Goal: Task Accomplishment & Management: Manage account settings

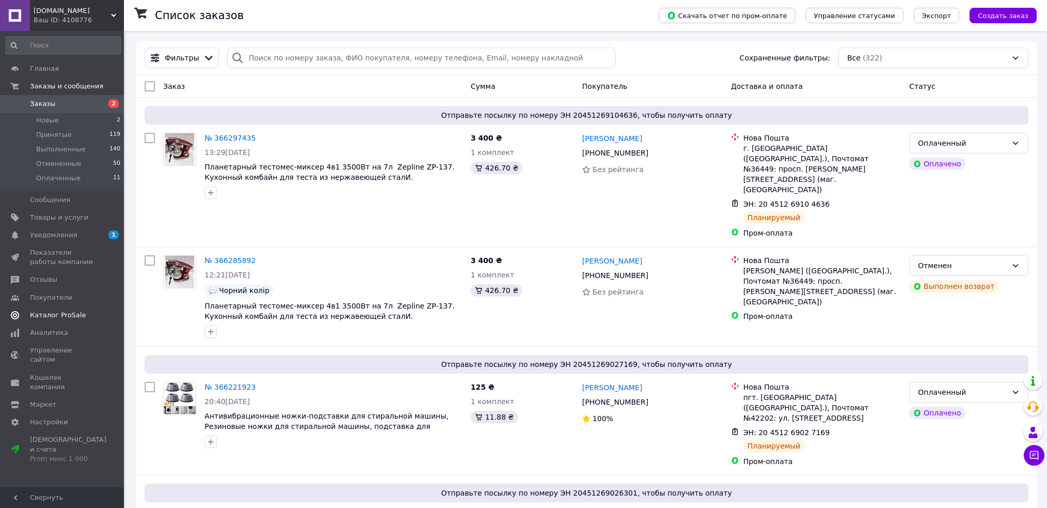
click at [80, 238] on span "Уведомления" at bounding box center [63, 234] width 66 height 9
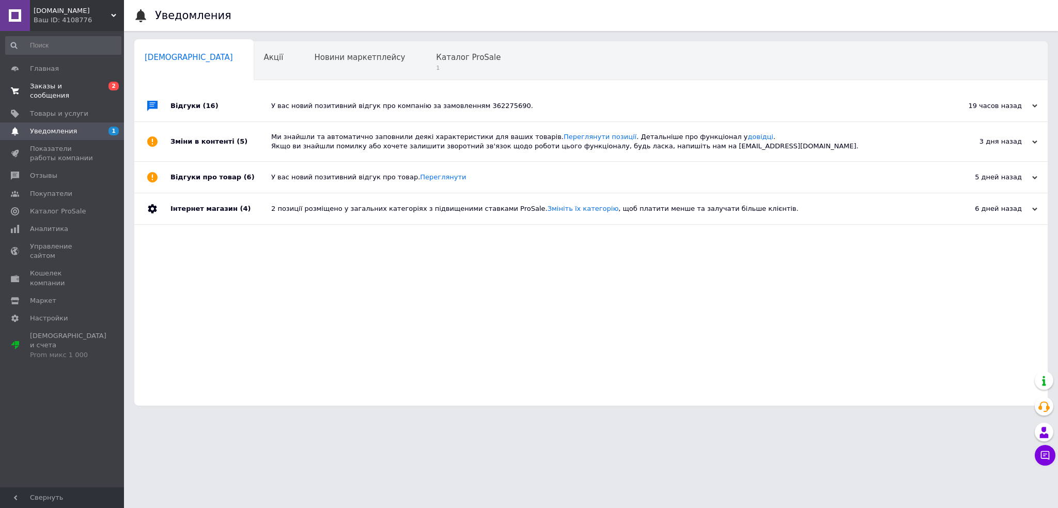
click at [97, 85] on span "0 2" at bounding box center [110, 91] width 28 height 19
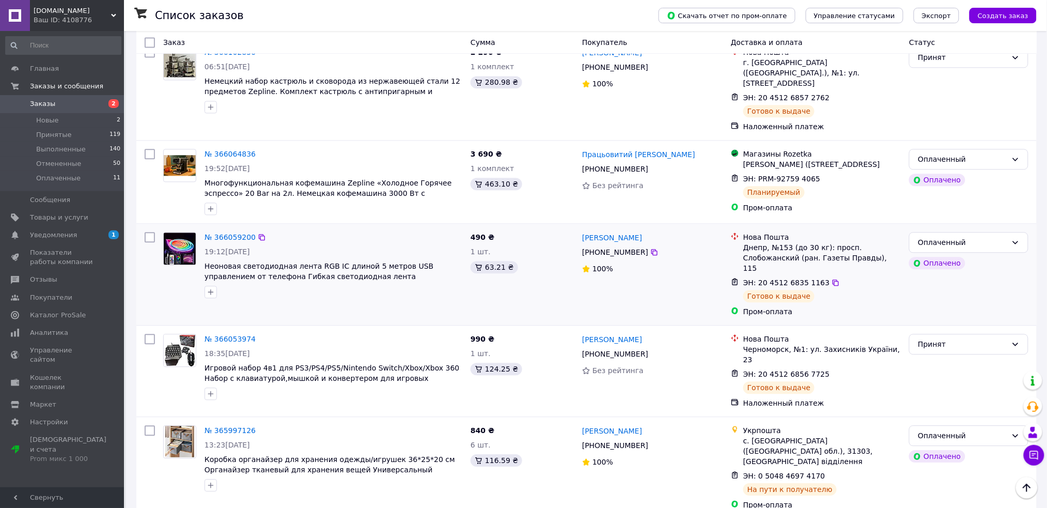
scroll to position [826, 0]
